Goal: Transaction & Acquisition: Download file/media

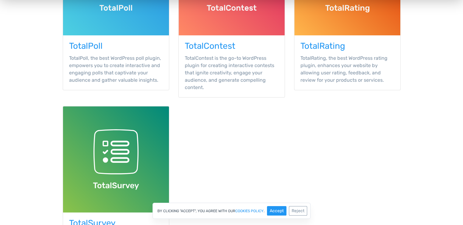
scroll to position [189, 0]
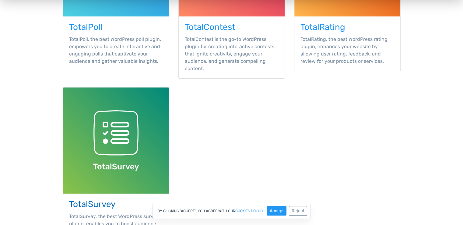
click at [123, 157] on img at bounding box center [116, 140] width 106 height 106
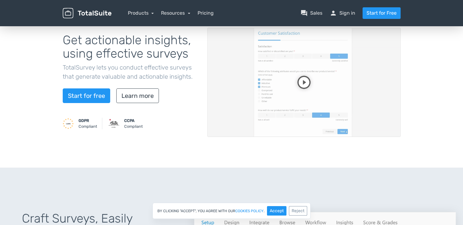
scroll to position [56, 0]
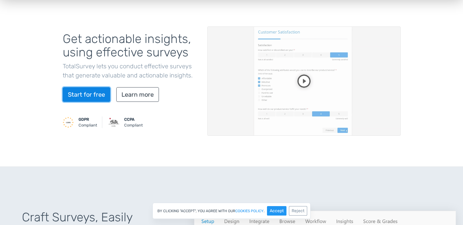
click at [103, 97] on link "Start for free" at bounding box center [86, 94] width 47 height 15
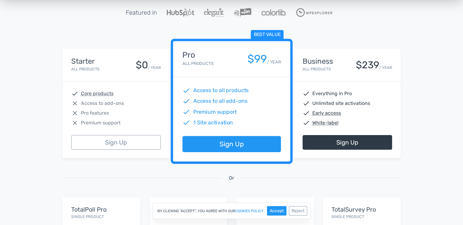
scroll to position [81, 0]
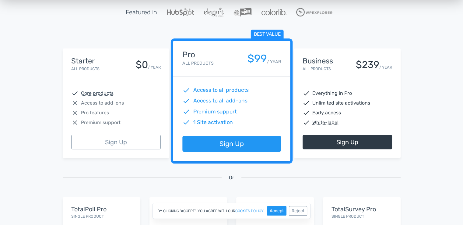
click at [130, 111] on div "close Pro features" at bounding box center [115, 112] width 89 height 7
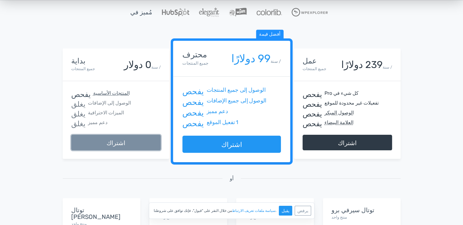
click at [145, 138] on link "اشتراك" at bounding box center [115, 142] width 89 height 16
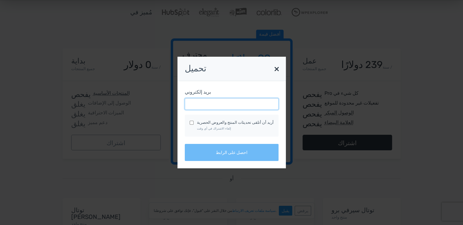
click at [204, 109] on input "بريد إلكتروني" at bounding box center [232, 104] width 94 height 12
type input "ayoubchtakir0@gmail.com"
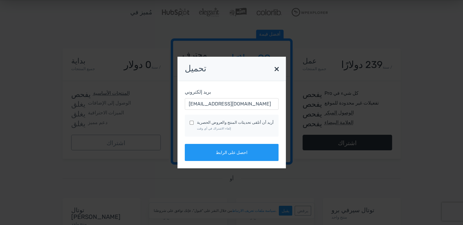
click at [192, 121] on input "أريد أن أتلقى تحديثات المنتج والعروض الحصرية إلغاء الاشتراك في أي وقت" at bounding box center [192, 122] width 4 height 4
click at [194, 121] on input "أريد أن أتلقى تحديثات المنتج والعروض الحصرية إلغاء الاشتراك في أي وقت" at bounding box center [192, 122] width 4 height 4
checkbox input "false"
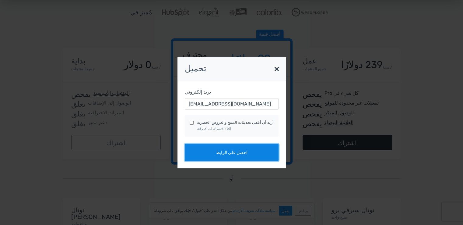
click at [214, 150] on button "احصل على الرابط" at bounding box center [232, 152] width 94 height 17
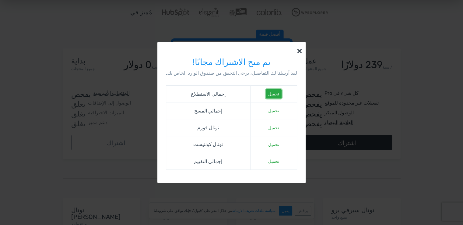
click at [271, 92] on font "تحميل" at bounding box center [273, 93] width 11 height 5
click at [275, 161] on font "تحميل" at bounding box center [273, 161] width 11 height 5
click at [272, 143] on font "تحميل" at bounding box center [273, 144] width 11 height 5
drag, startPoint x: 272, startPoint y: 129, endPoint x: 274, endPoint y: 121, distance: 8.8
click at [272, 129] on font "تحميل" at bounding box center [273, 127] width 11 height 5
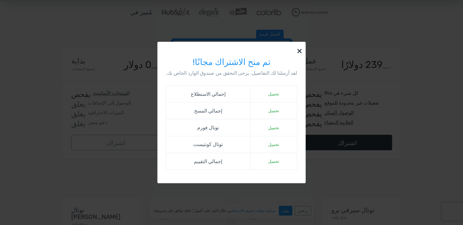
click at [276, 105] on td "تحميل" at bounding box center [273, 110] width 47 height 17
click at [425, 42] on div "× تم منح الاشتراك مجانًا! لقد أرسلنا لك التفاصيل، يرجى التحقق من صندوق الوارد ا…" at bounding box center [231, 112] width 463 height 225
click at [296, 50] on button "×" at bounding box center [299, 50] width 12 height 16
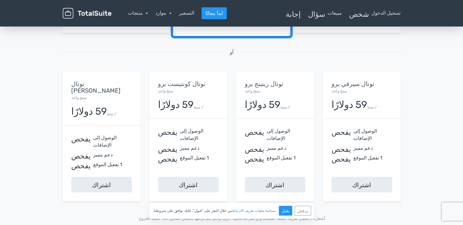
scroll to position [203, 0]
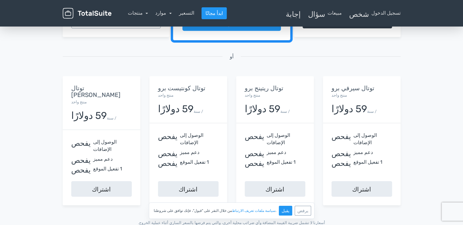
click at [53, 178] on div "13,945 عميل سعيد، انضم إليهم اليوم! ممتاز 5/5 بناءً على 101 مراجعة مُميز في بدا…" at bounding box center [231, 29] width 463 height 415
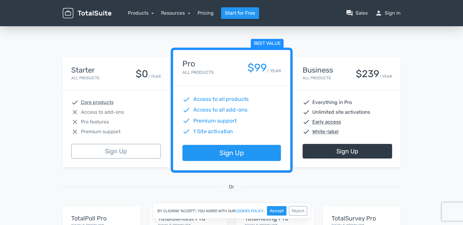
scroll to position [0, 0]
